Goal: Task Accomplishment & Management: Manage account settings

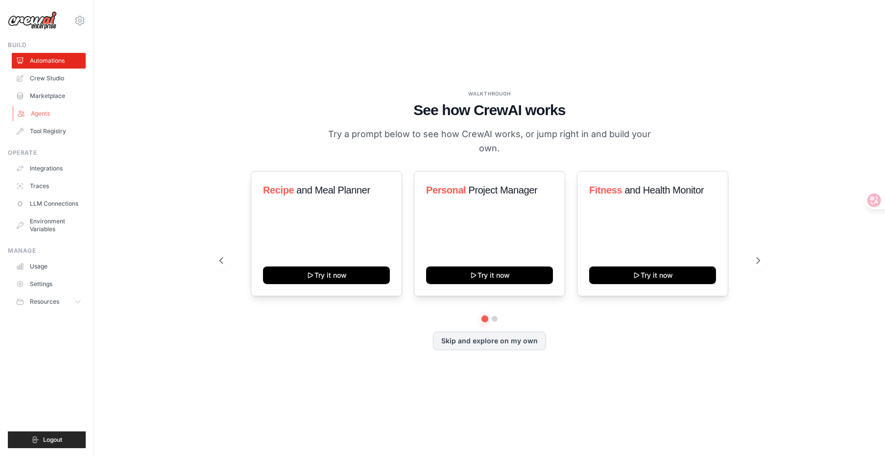
click at [55, 116] on link "Agents" at bounding box center [50, 114] width 74 height 16
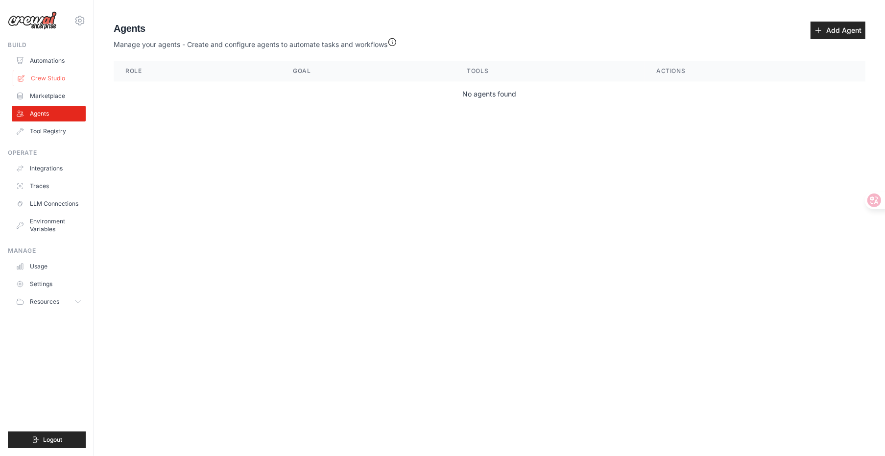
click at [40, 77] on link "Crew Studio" at bounding box center [50, 79] width 74 height 16
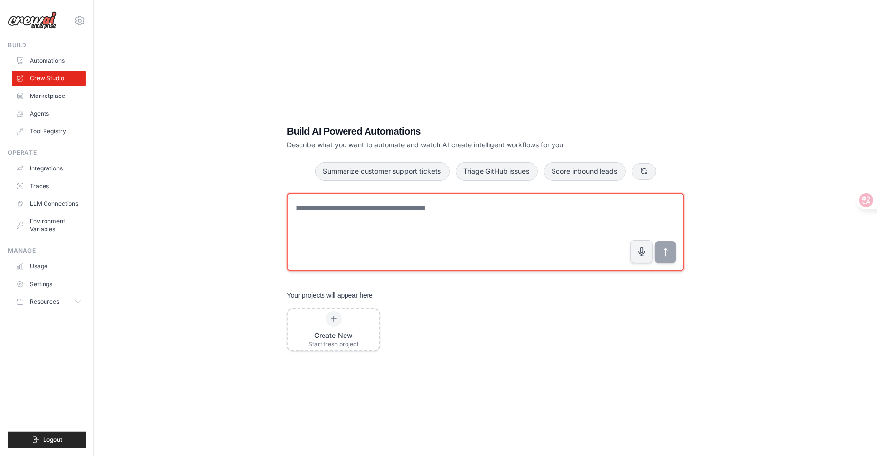
click at [376, 220] on textarea at bounding box center [486, 232] width 398 height 78
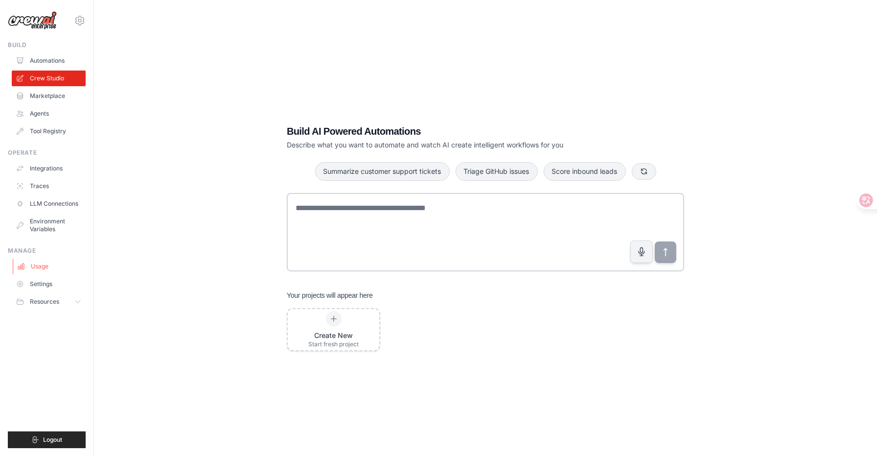
click at [61, 265] on link "Usage" at bounding box center [50, 267] width 74 height 16
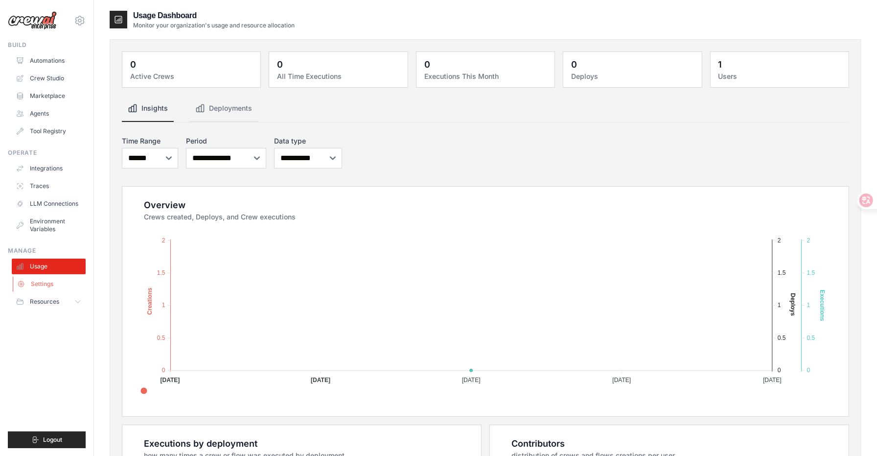
click at [44, 284] on link "Settings" at bounding box center [50, 284] width 74 height 16
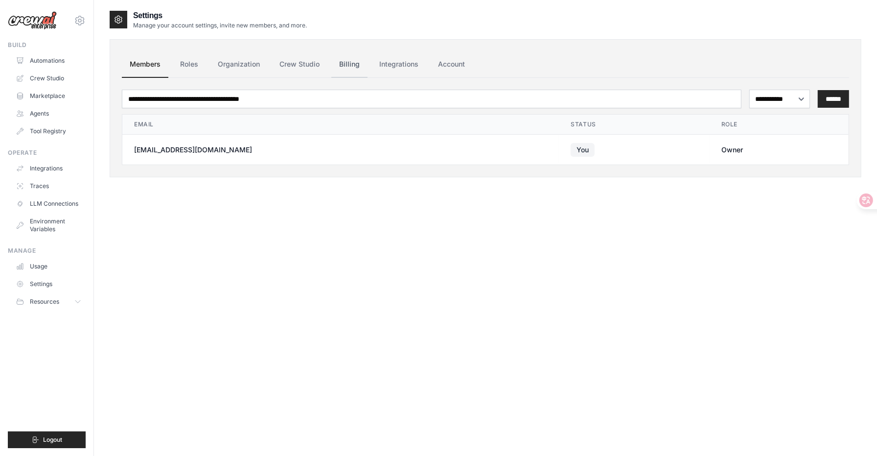
click at [357, 70] on link "Billing" at bounding box center [349, 64] width 36 height 26
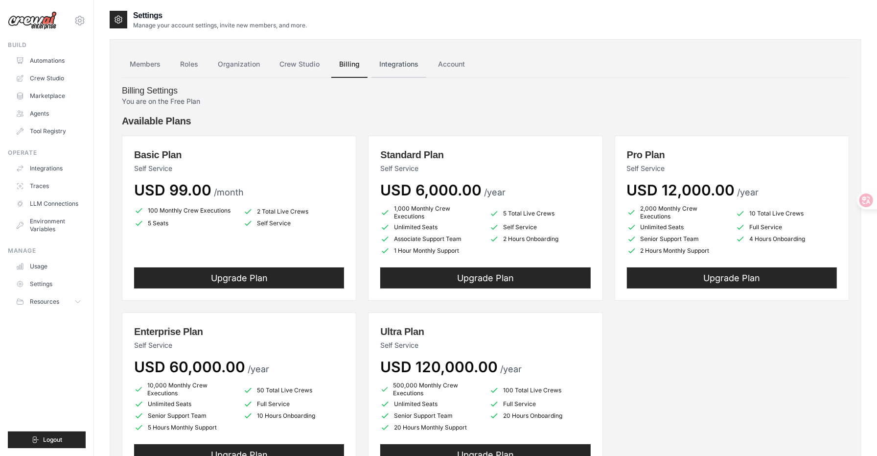
click at [405, 70] on link "Integrations" at bounding box center [399, 64] width 55 height 26
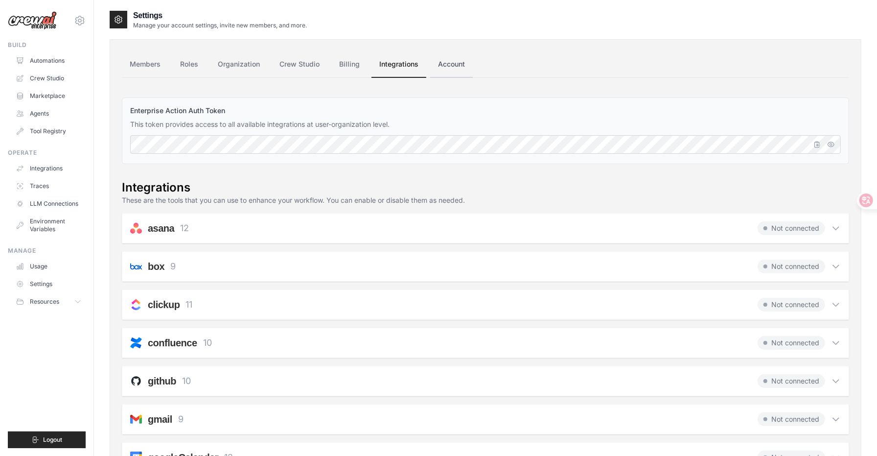
click at [443, 62] on link "Account" at bounding box center [451, 64] width 43 height 26
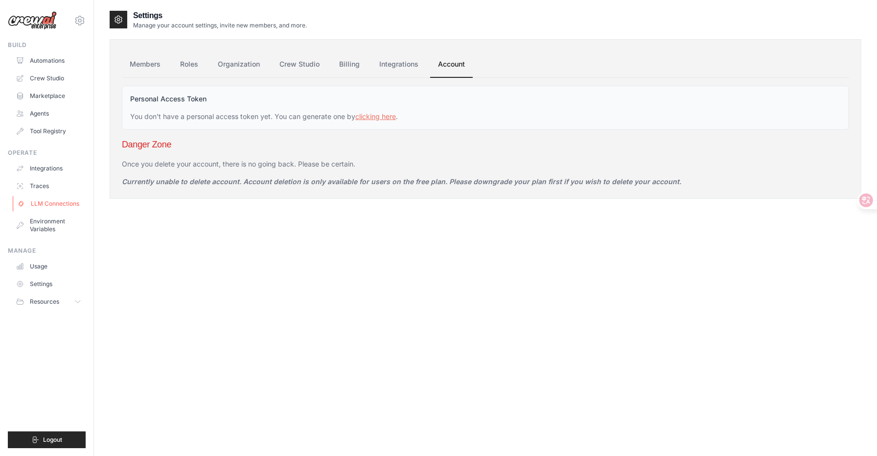
click at [59, 205] on link "LLM Connections" at bounding box center [50, 204] width 74 height 16
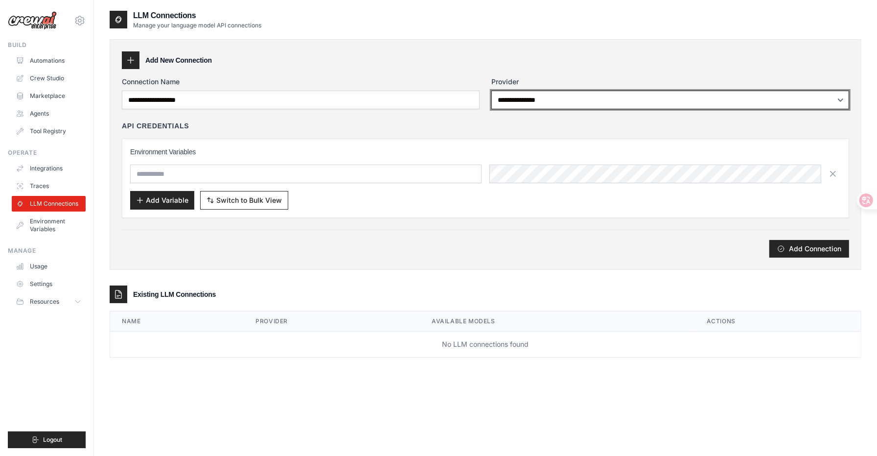
click at [524, 103] on select "**********" at bounding box center [671, 100] width 358 height 19
click at [492, 91] on select "**********" at bounding box center [671, 100] width 358 height 19
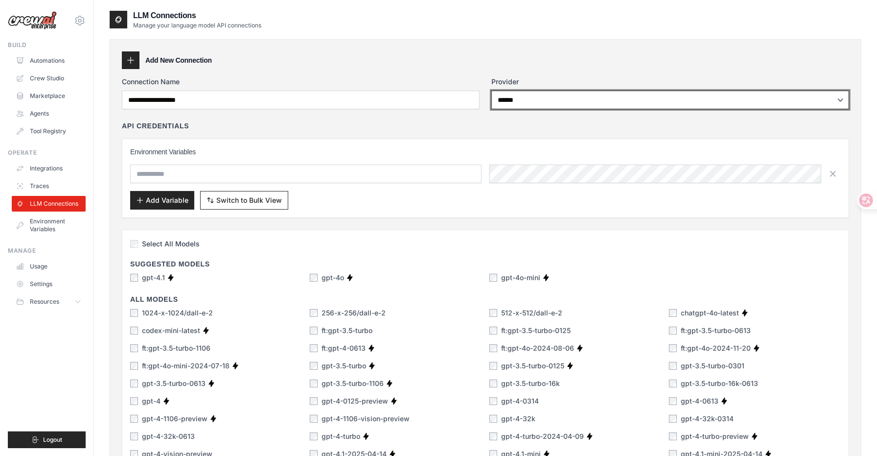
click at [538, 98] on select "**********" at bounding box center [671, 100] width 358 height 19
select select "**********"
click at [492, 91] on select "**********" at bounding box center [671, 100] width 358 height 19
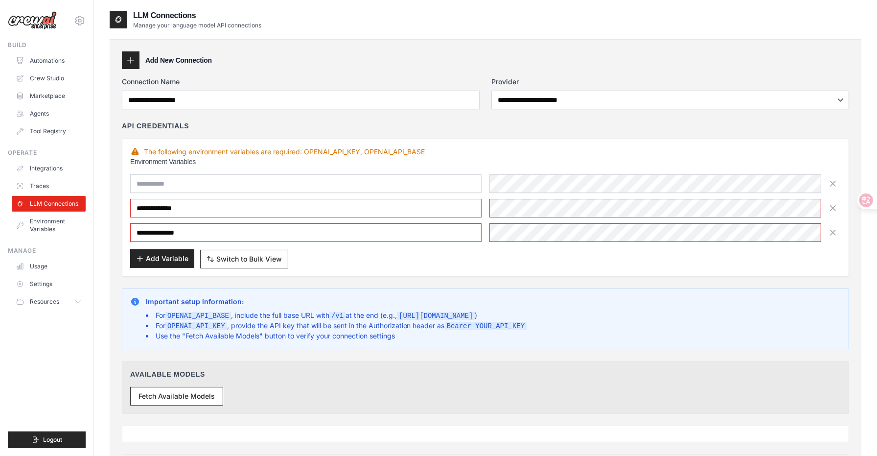
click at [168, 259] on button "Add Variable" at bounding box center [162, 258] width 64 height 19
click at [359, 187] on input "text" at bounding box center [306, 183] width 352 height 19
click at [179, 260] on button "Add Variable" at bounding box center [162, 258] width 64 height 19
click at [830, 184] on icon "button" at bounding box center [833, 183] width 10 height 10
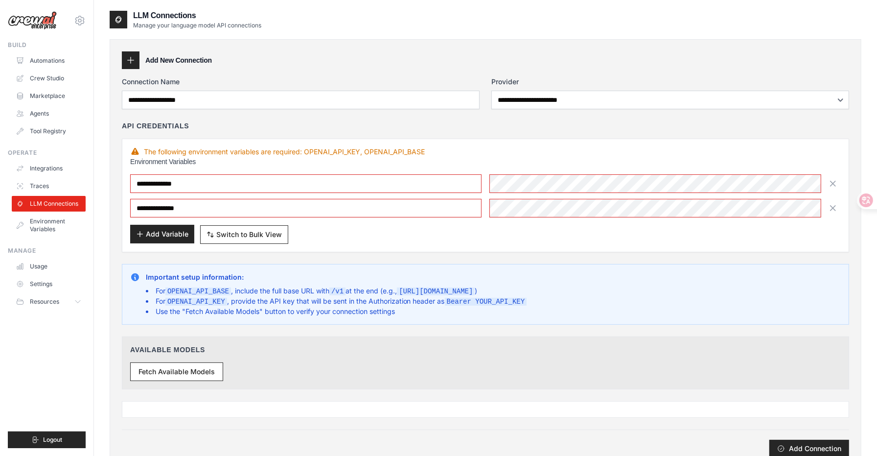
click at [168, 236] on button "Add Variable" at bounding box center [162, 234] width 64 height 19
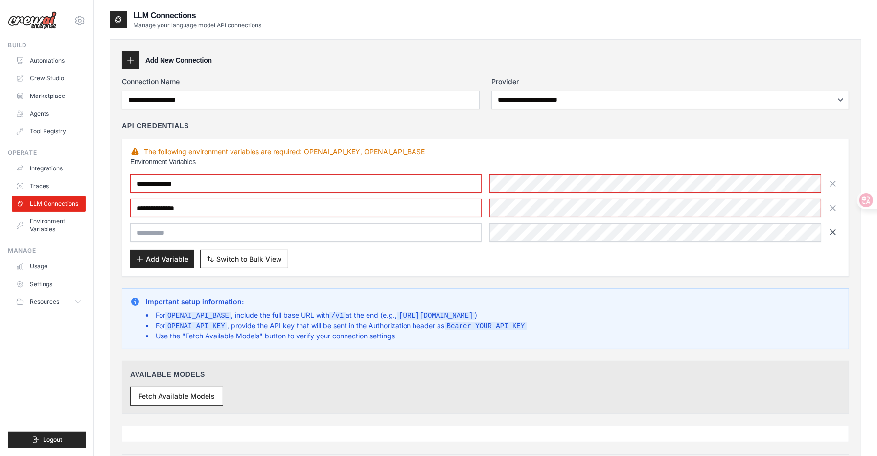
click at [837, 233] on icon "button" at bounding box center [833, 232] width 10 height 10
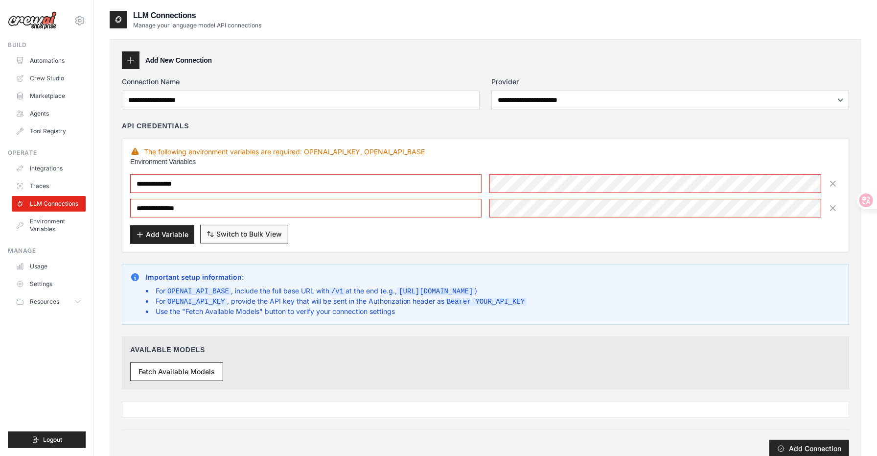
click at [262, 230] on span "Switch to Bulk View" at bounding box center [249, 234] width 66 height 10
type textarea "**********"
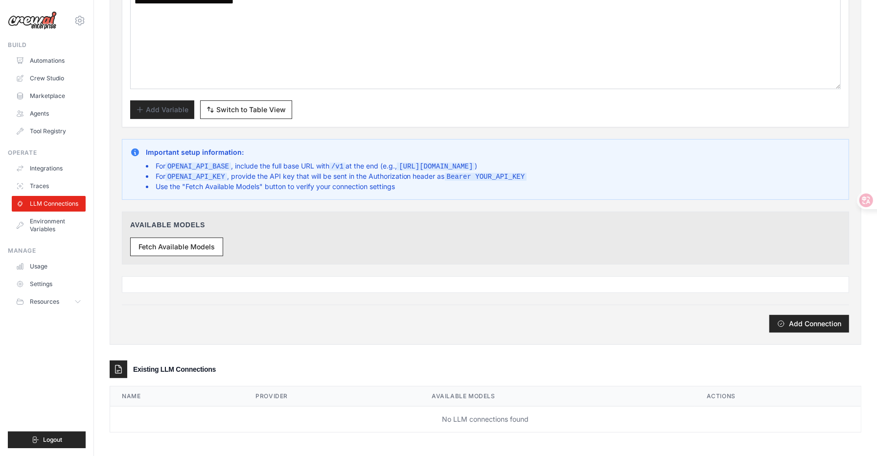
scroll to position [192, 0]
click at [788, 325] on button "Add Connection" at bounding box center [810, 323] width 80 height 18
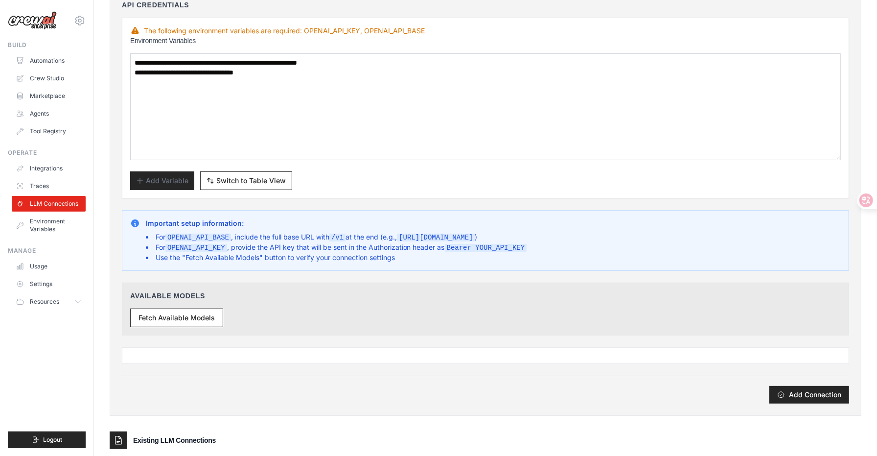
scroll to position [147, 0]
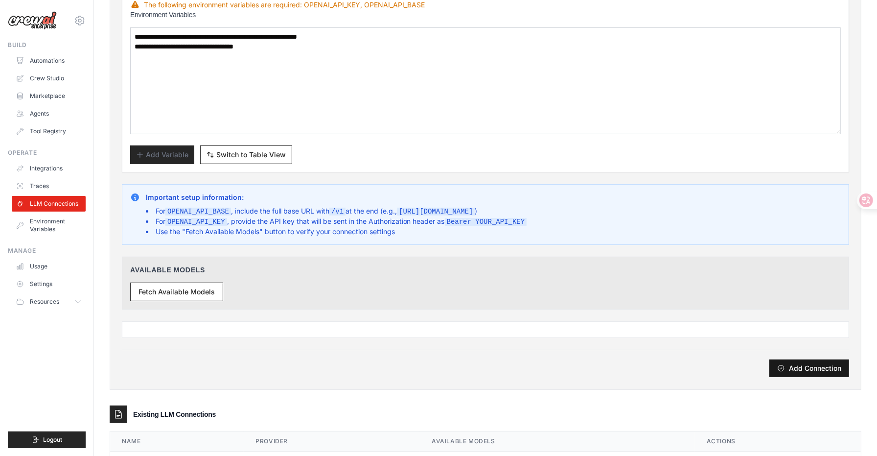
type input "*****"
drag, startPoint x: 790, startPoint y: 371, endPoint x: 521, endPoint y: 47, distance: 421.0
click at [790, 371] on button "Add Connection" at bounding box center [810, 369] width 80 height 18
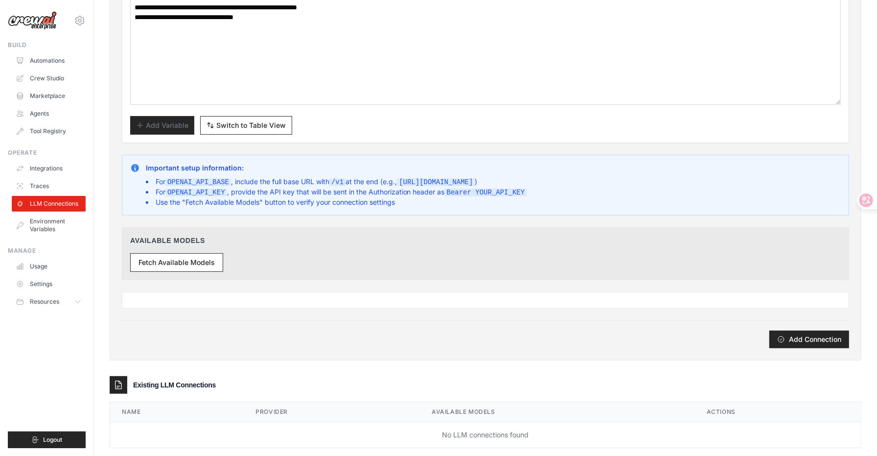
scroll to position [192, 0]
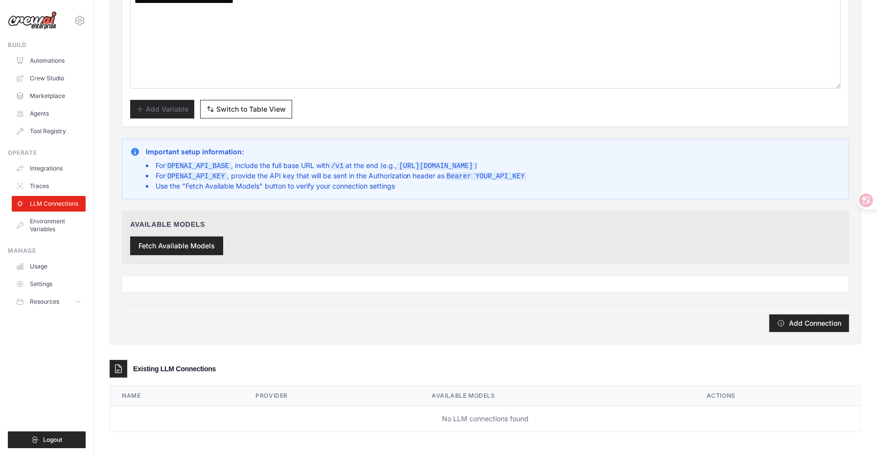
click at [190, 243] on button "Fetch Available Models" at bounding box center [176, 245] width 93 height 19
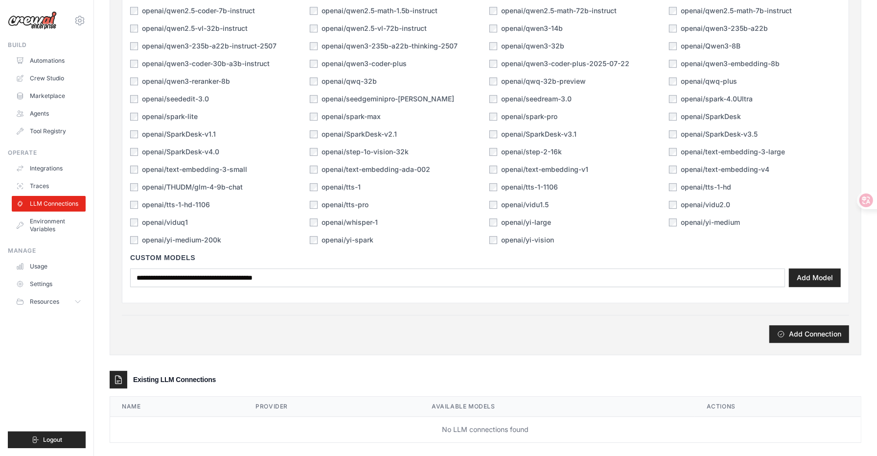
scroll to position [2335, 0]
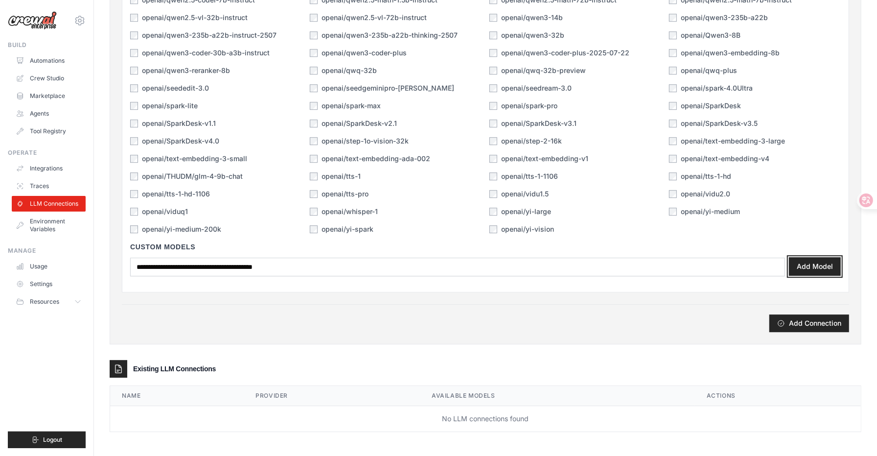
click at [815, 261] on button "Add Model" at bounding box center [815, 266] width 52 height 19
click at [828, 321] on button "Add Connection" at bounding box center [810, 323] width 80 height 18
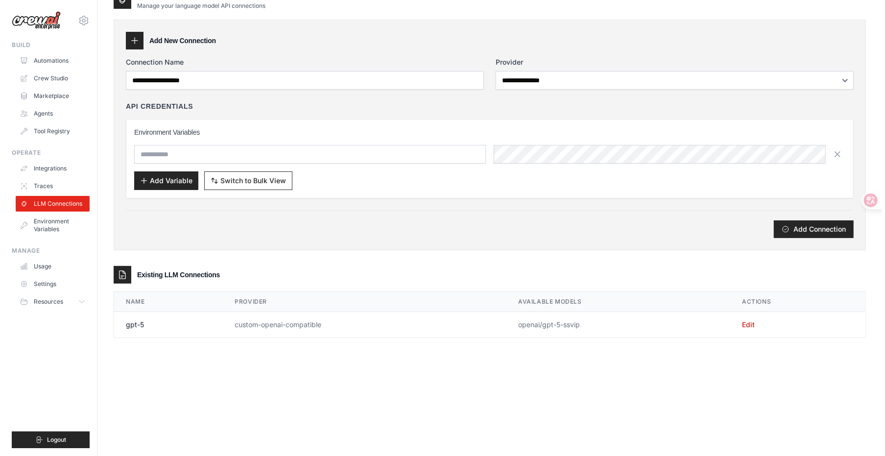
scroll to position [0, 0]
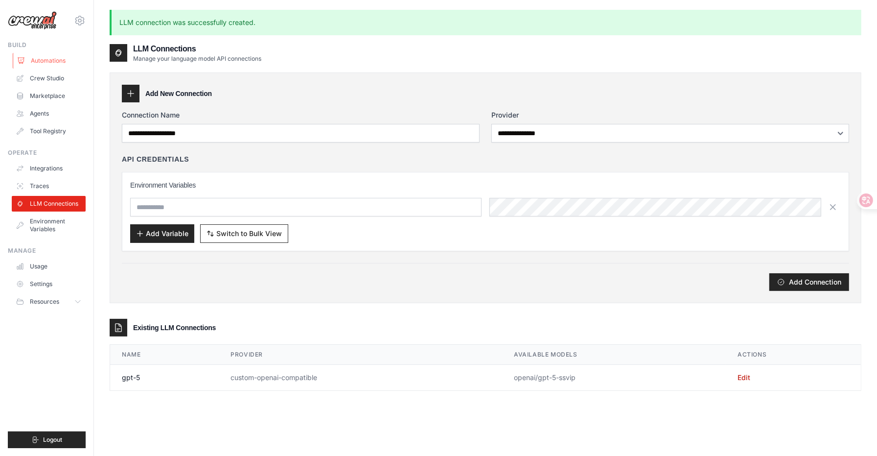
click at [54, 59] on link "Automations" at bounding box center [50, 61] width 74 height 16
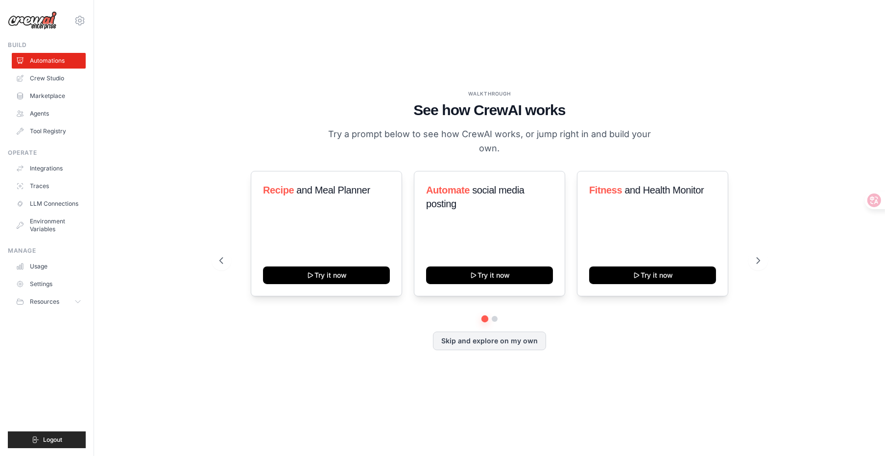
drag, startPoint x: 331, startPoint y: 132, endPoint x: 503, endPoint y: 148, distance: 172.6
click at [503, 148] on p "Try a prompt below to see how CrewAI works, or jump right in and build your own." at bounding box center [489, 141] width 329 height 29
click at [284, 104] on h1 "See how CrewAI works" at bounding box center [489, 110] width 541 height 18
click at [33, 80] on link "Crew Studio" at bounding box center [50, 79] width 74 height 16
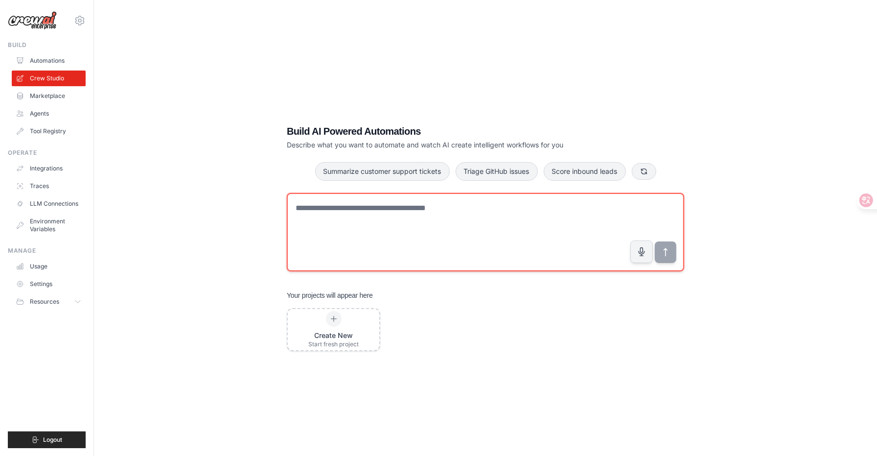
click at [336, 222] on textarea at bounding box center [486, 232] width 398 height 78
click at [380, 223] on textarea at bounding box center [486, 232] width 398 height 78
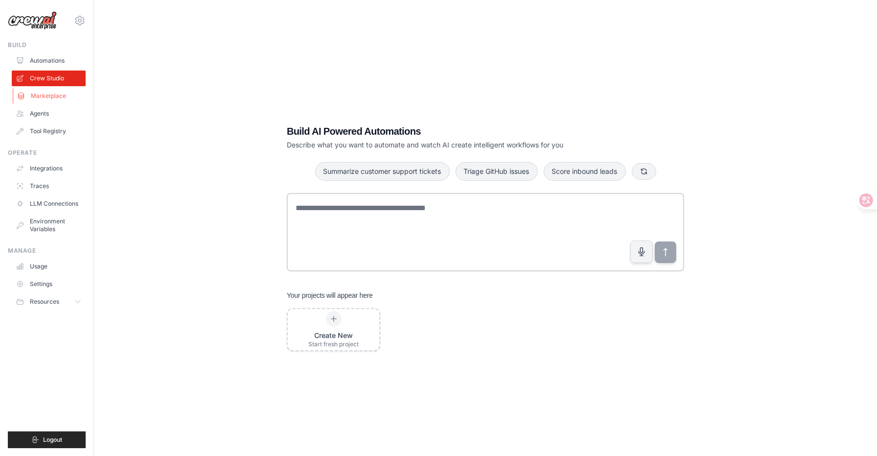
click at [50, 100] on link "Marketplace" at bounding box center [50, 96] width 74 height 16
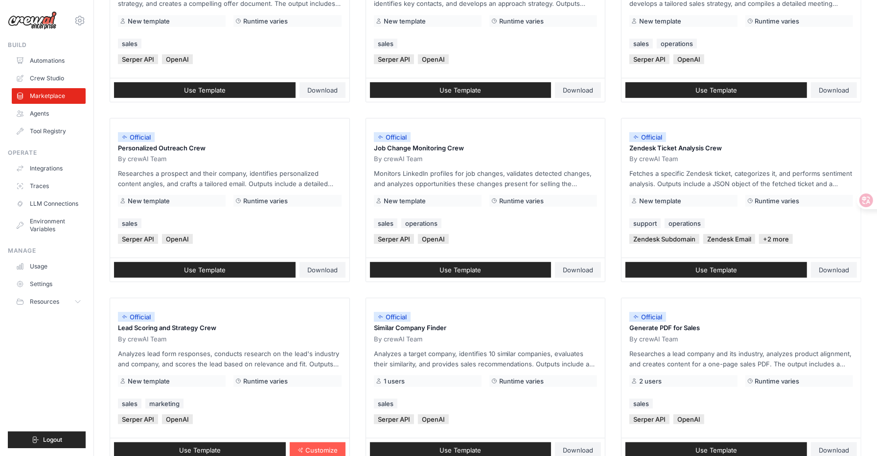
scroll to position [441, 0]
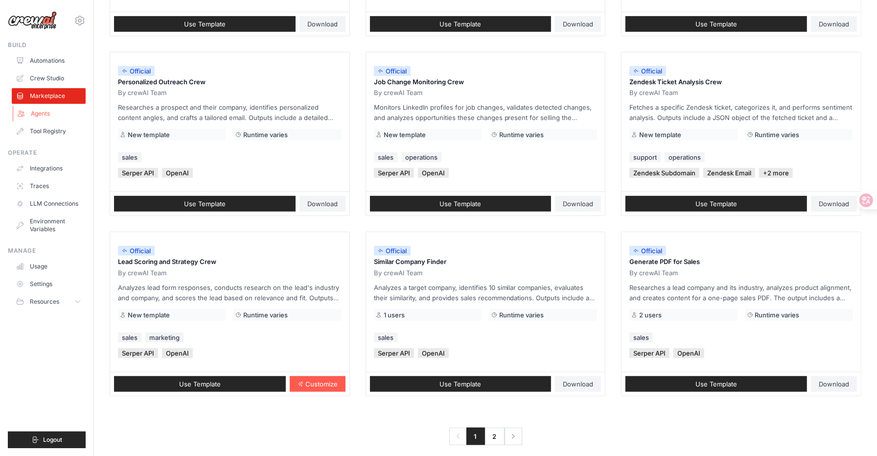
click at [44, 112] on link "Agents" at bounding box center [50, 114] width 74 height 16
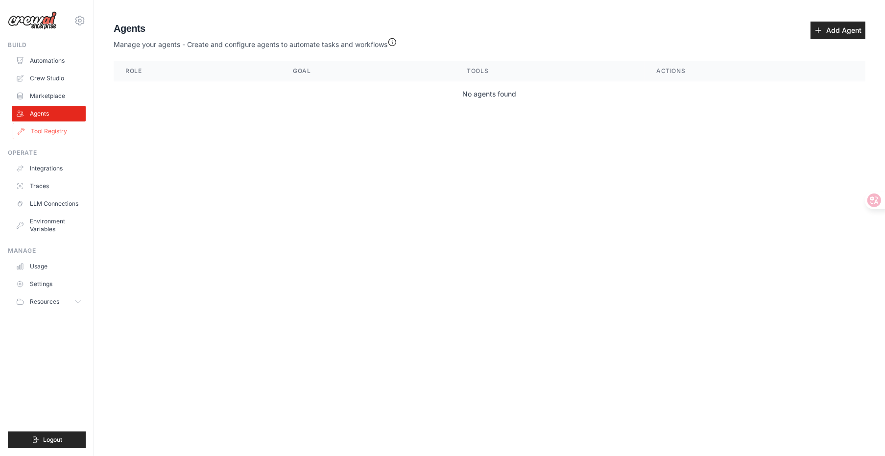
click at [58, 129] on link "Tool Registry" at bounding box center [50, 131] width 74 height 16
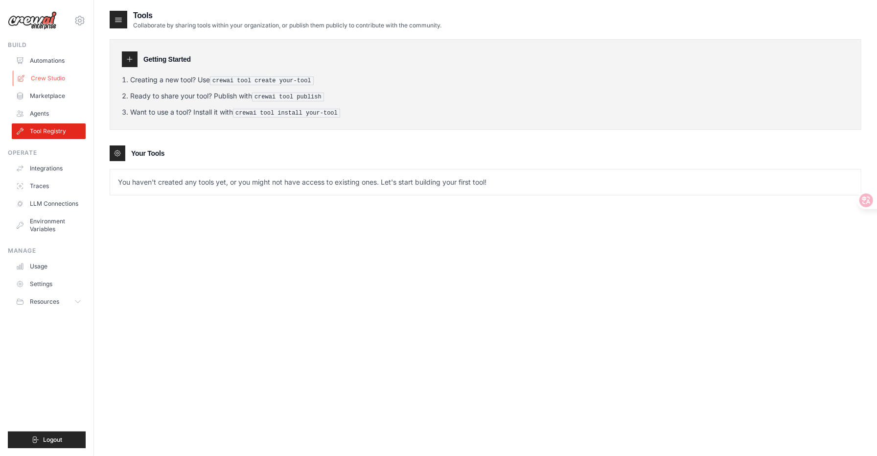
click at [65, 82] on link "Crew Studio" at bounding box center [50, 79] width 74 height 16
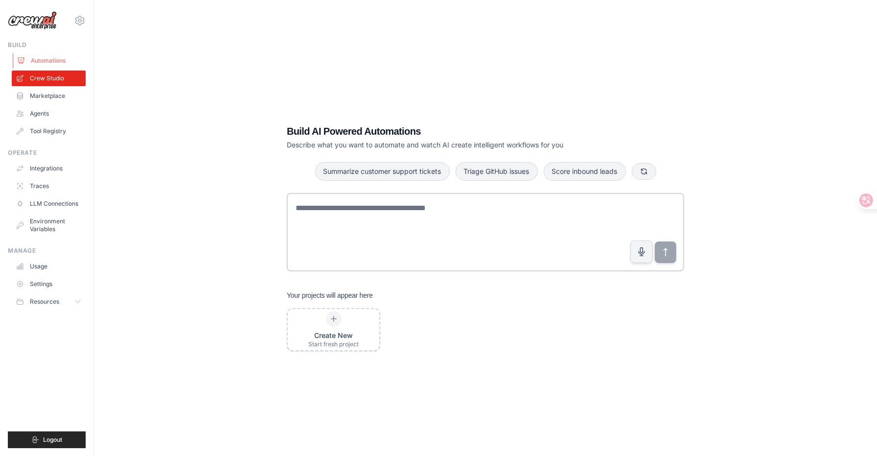
click at [41, 66] on link "Automations" at bounding box center [50, 61] width 74 height 16
